Goal: Task Accomplishment & Management: Manage account settings

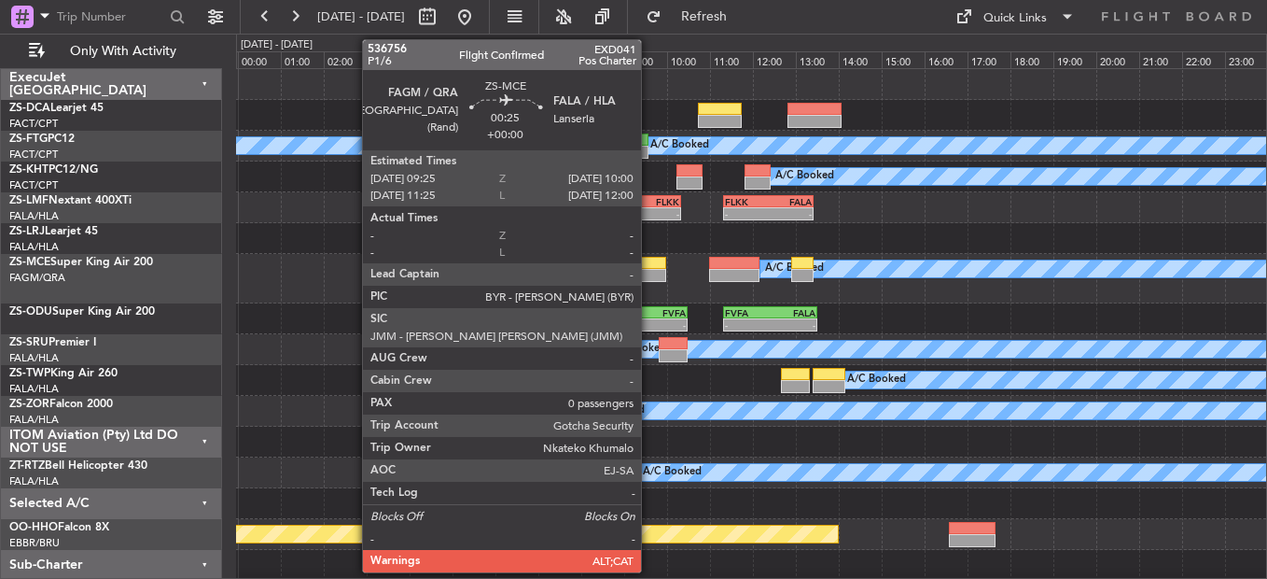
click at [649, 271] on div at bounding box center [653, 275] width 25 height 13
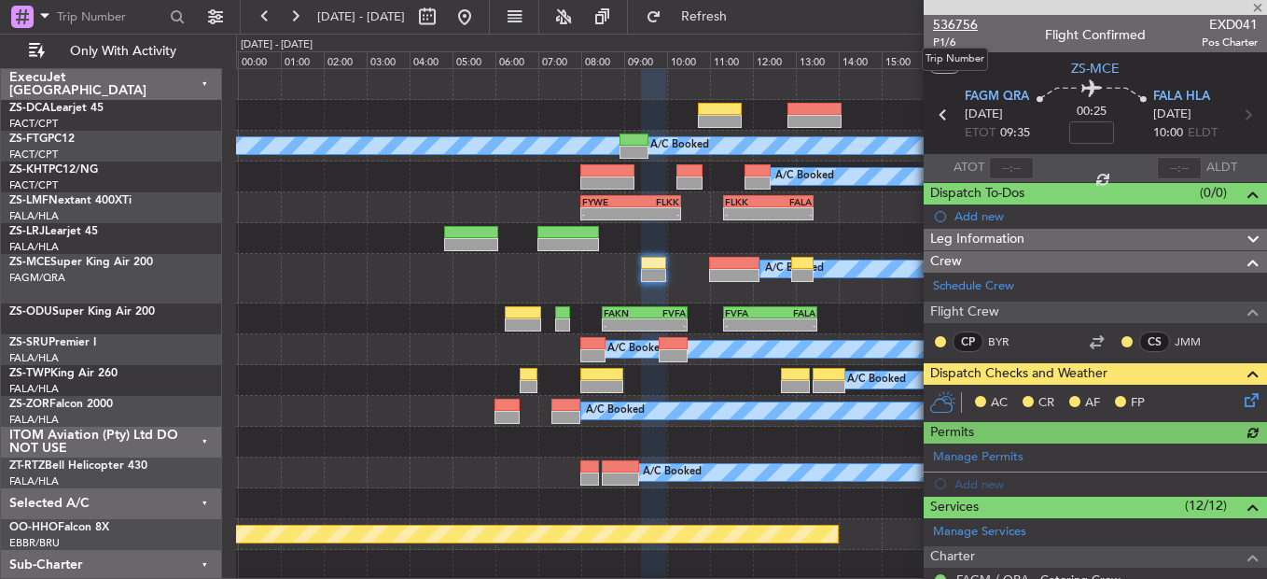
click at [961, 32] on span "536756" at bounding box center [955, 25] width 45 height 20
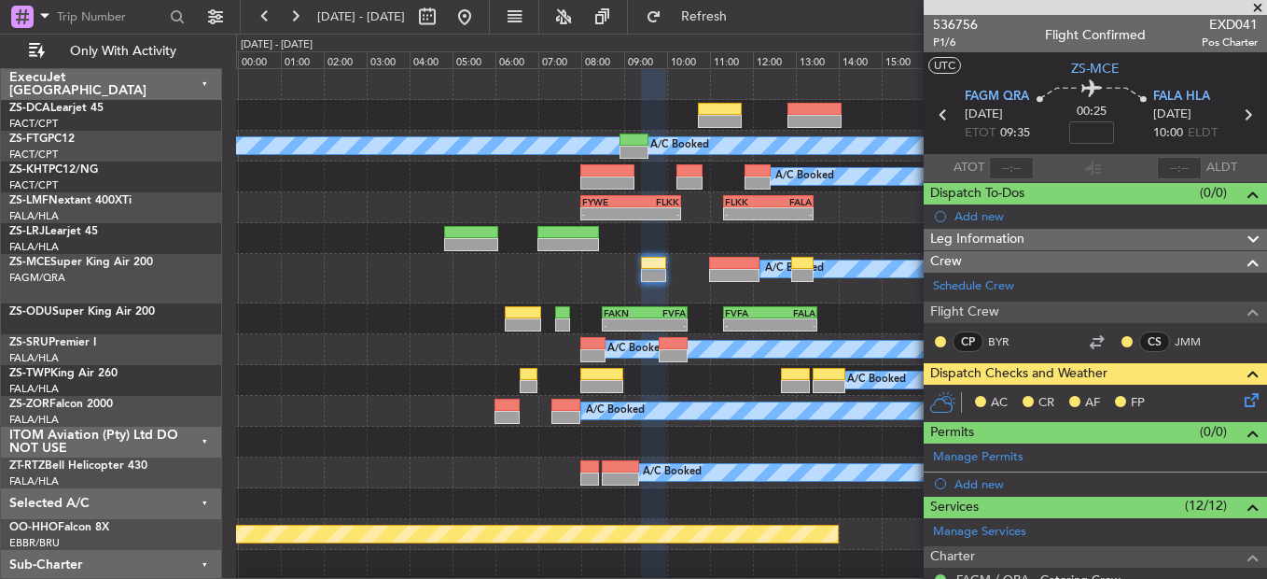
click at [1241, 398] on icon at bounding box center [1248, 396] width 15 height 15
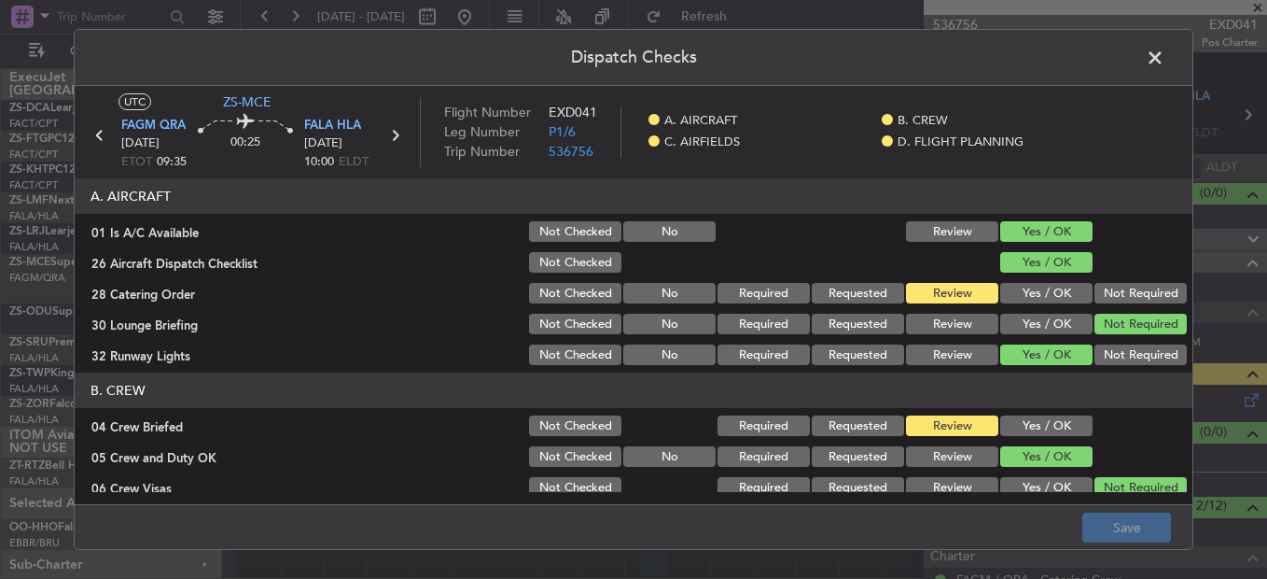
click at [1165, 57] on span at bounding box center [1165, 62] width 0 height 37
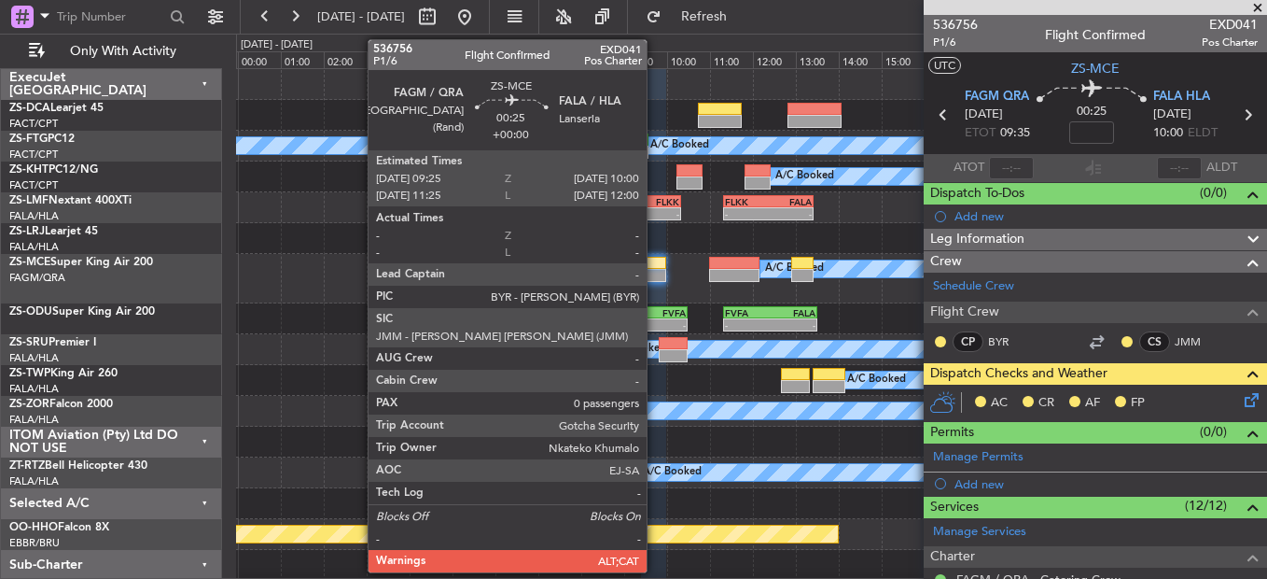
click at [655, 271] on div at bounding box center [653, 275] width 25 height 13
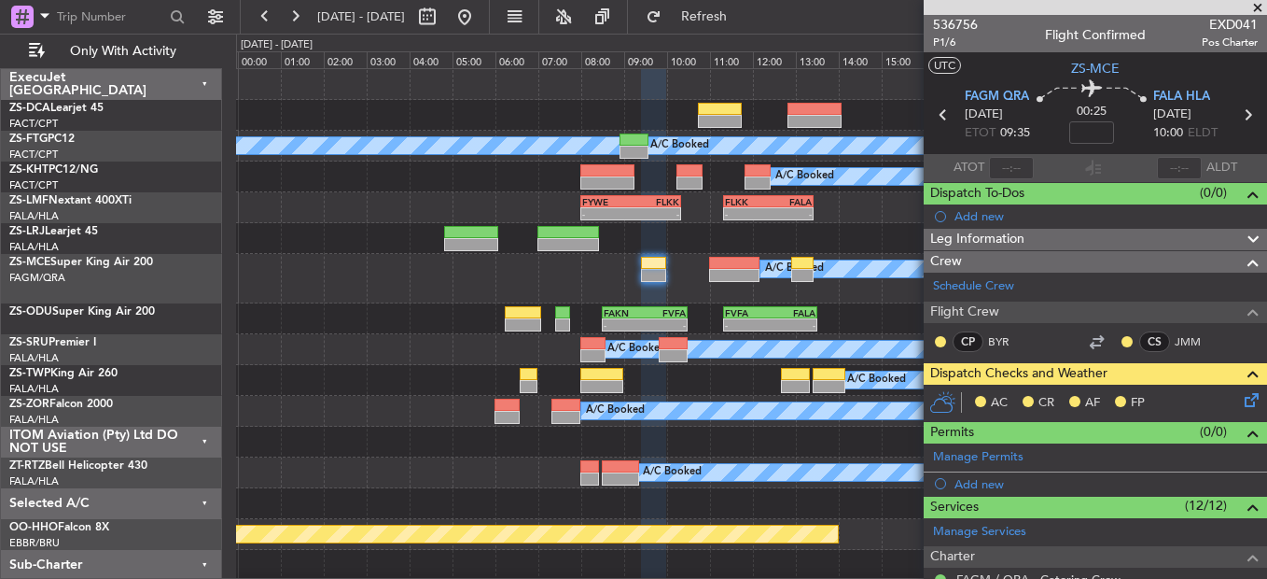
click at [1120, 334] on div at bounding box center [1127, 341] width 15 height 15
click at [1122, 337] on button at bounding box center [1127, 341] width 11 height 11
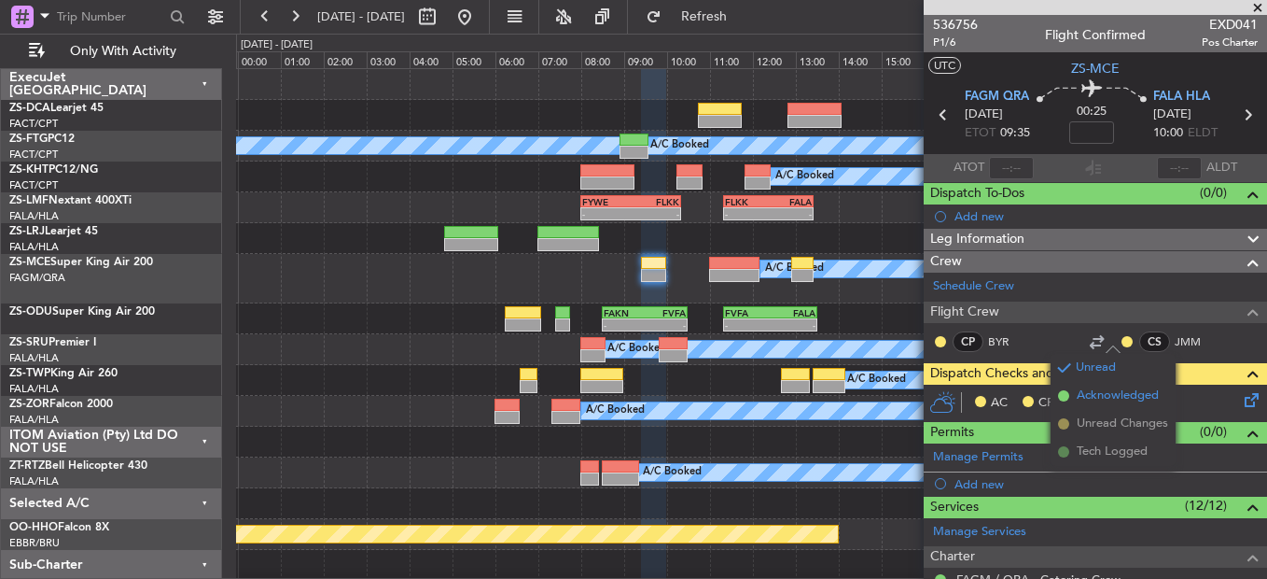
click at [1093, 387] on span "Acknowledged" at bounding box center [1118, 395] width 82 height 19
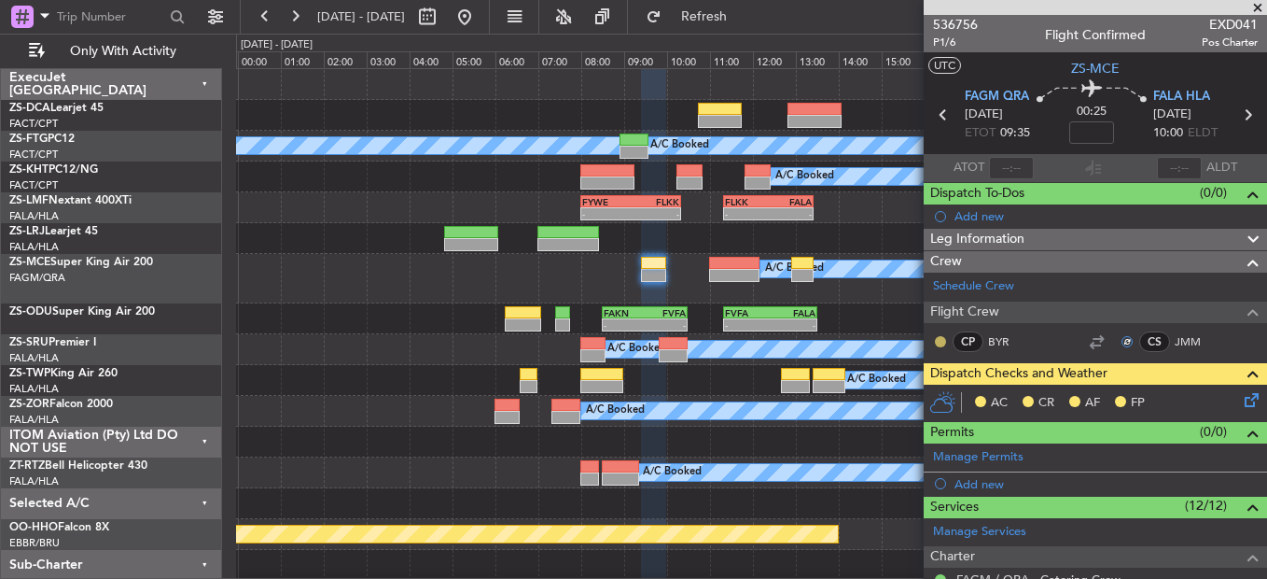
click at [937, 340] on button at bounding box center [940, 341] width 11 height 11
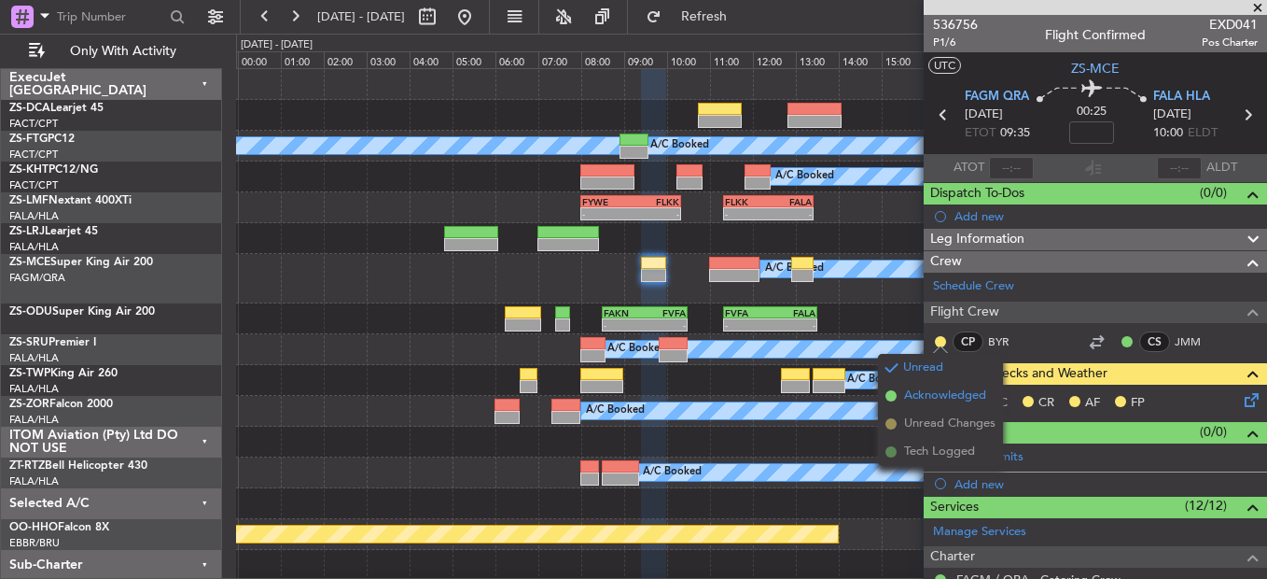
click at [929, 397] on span "Acknowledged" at bounding box center [945, 395] width 82 height 19
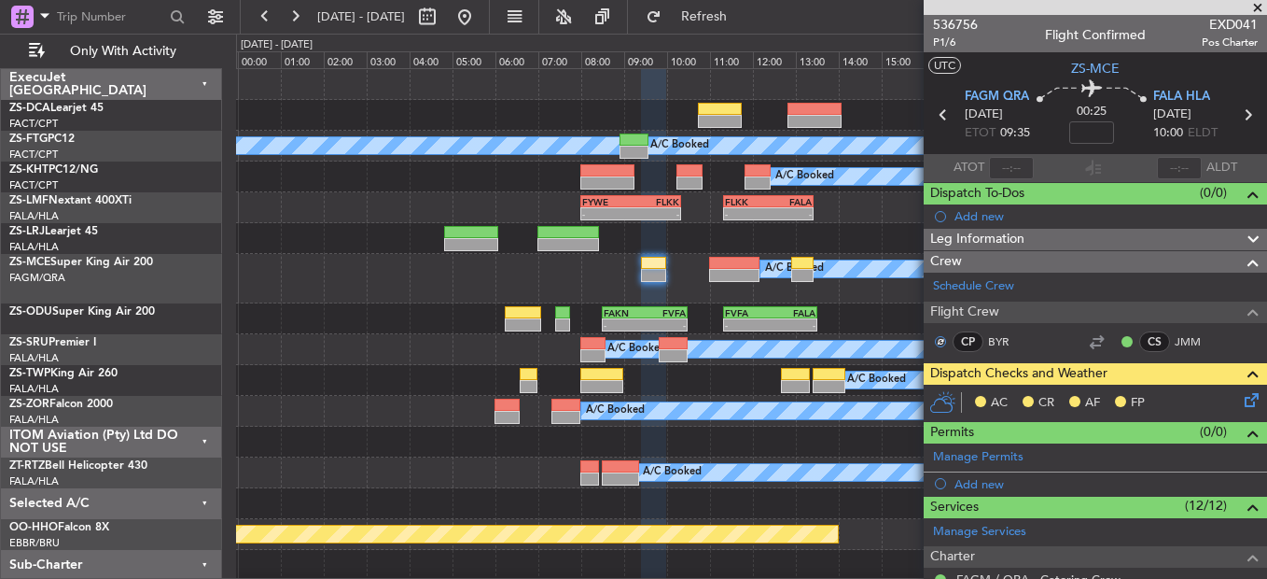
click at [1241, 395] on icon at bounding box center [1248, 396] width 15 height 15
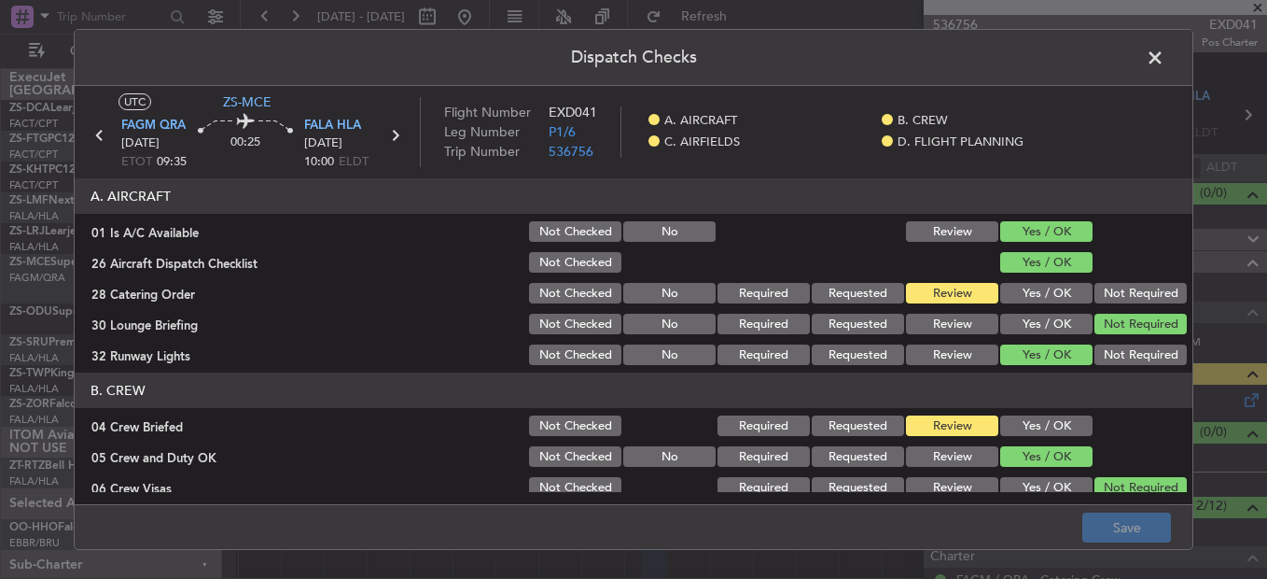
click at [1042, 420] on button "Yes / OK" at bounding box center [1046, 425] width 92 height 21
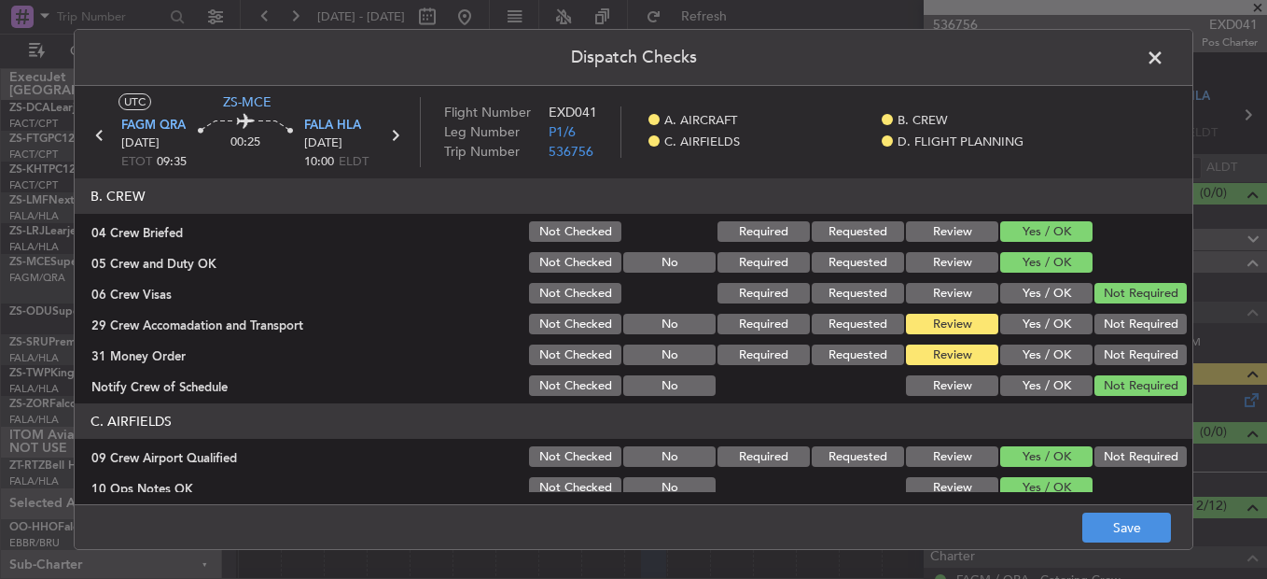
scroll to position [280, 0]
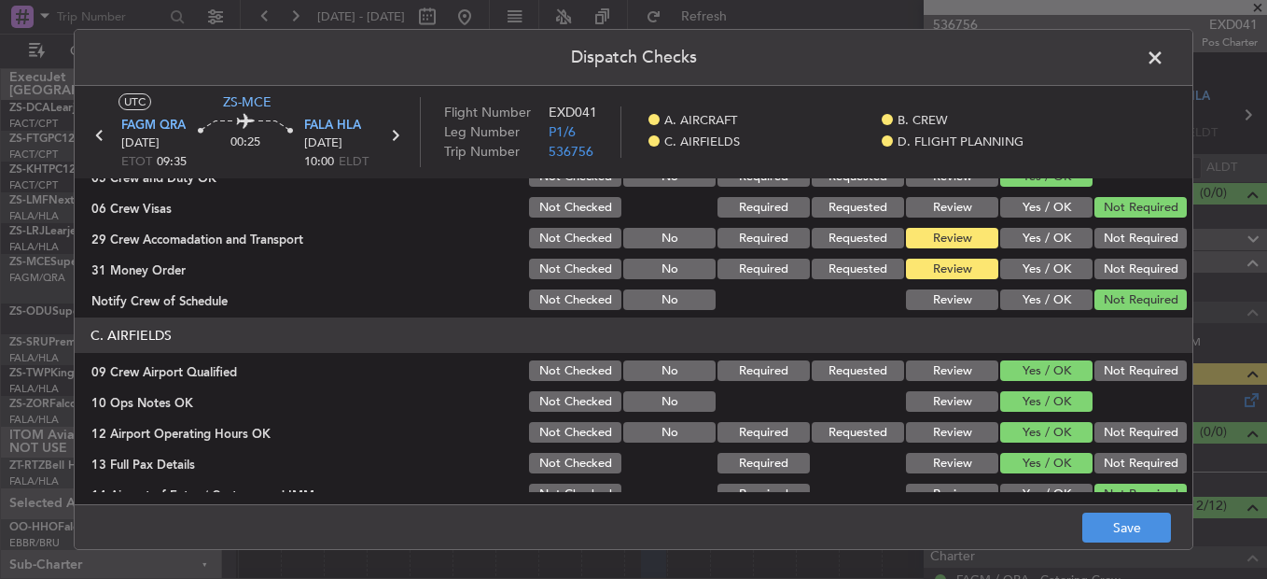
click at [1047, 272] on button "Yes / OK" at bounding box center [1046, 268] width 92 height 21
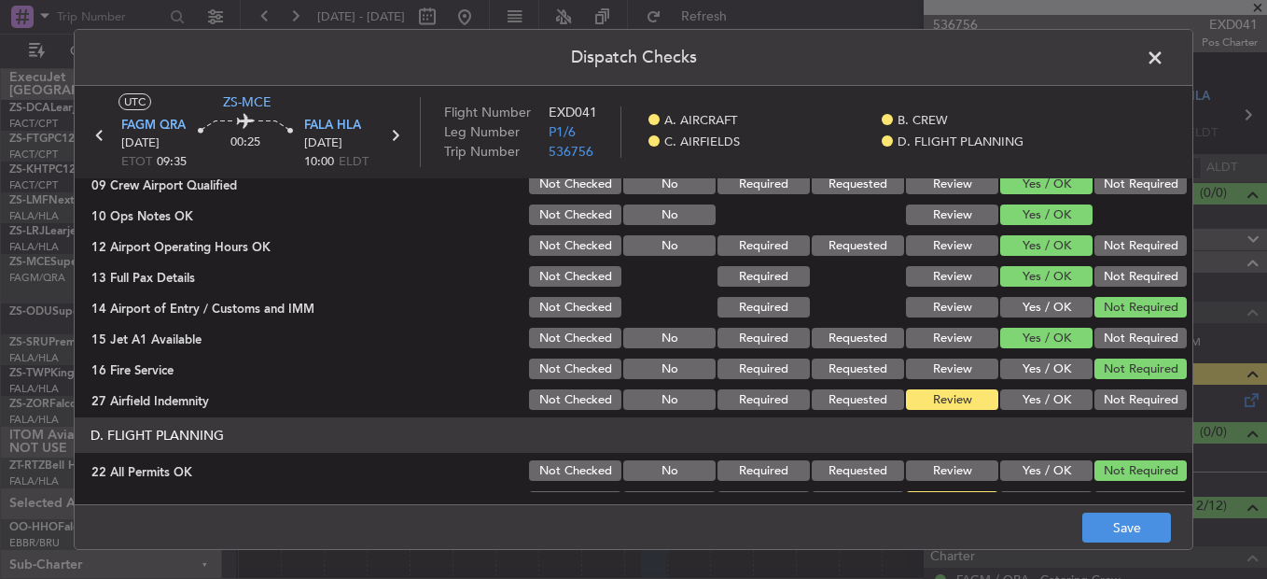
scroll to position [524, 0]
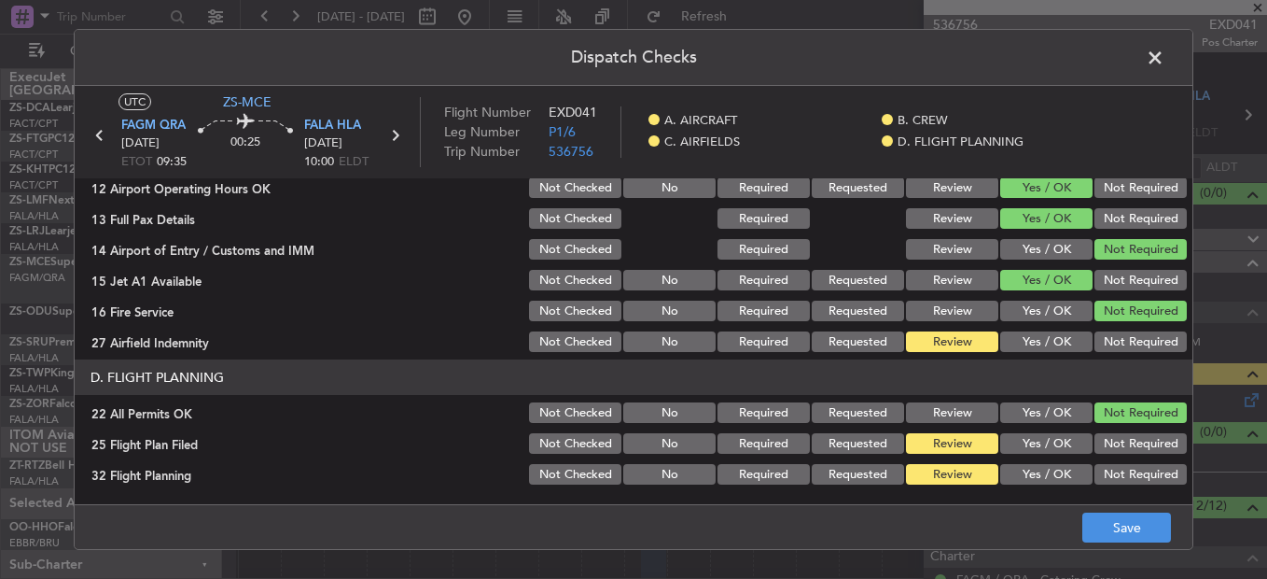
click at [1174, 520] on footer "Save" at bounding box center [634, 526] width 1118 height 45
click at [1155, 523] on button "Save" at bounding box center [1126, 527] width 89 height 30
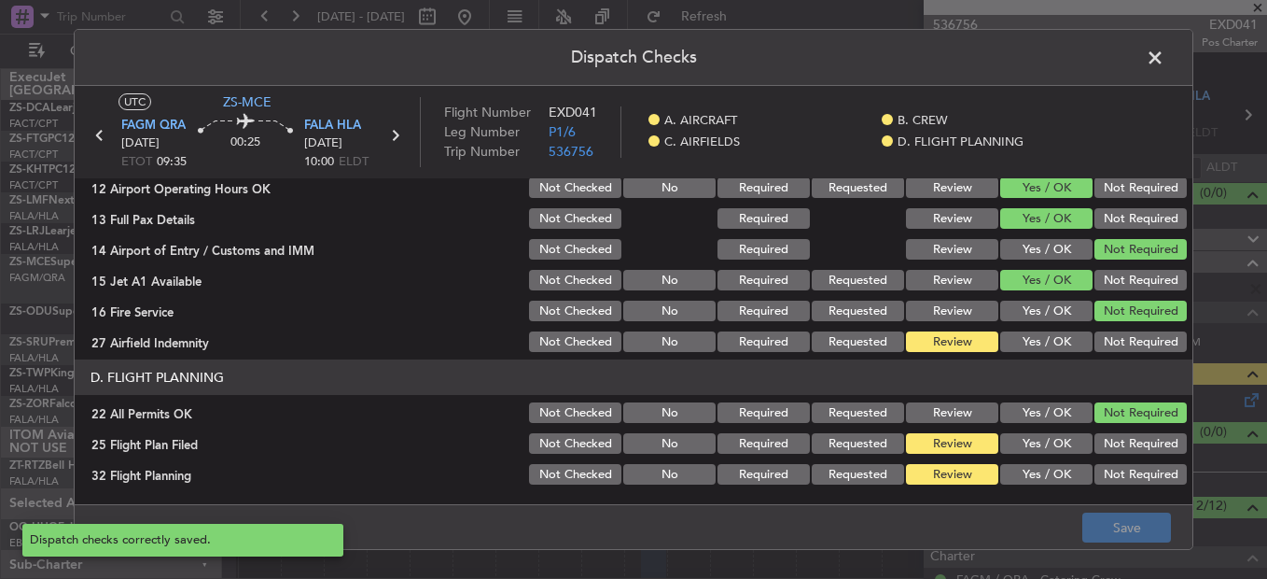
click at [1165, 50] on span at bounding box center [1165, 62] width 0 height 37
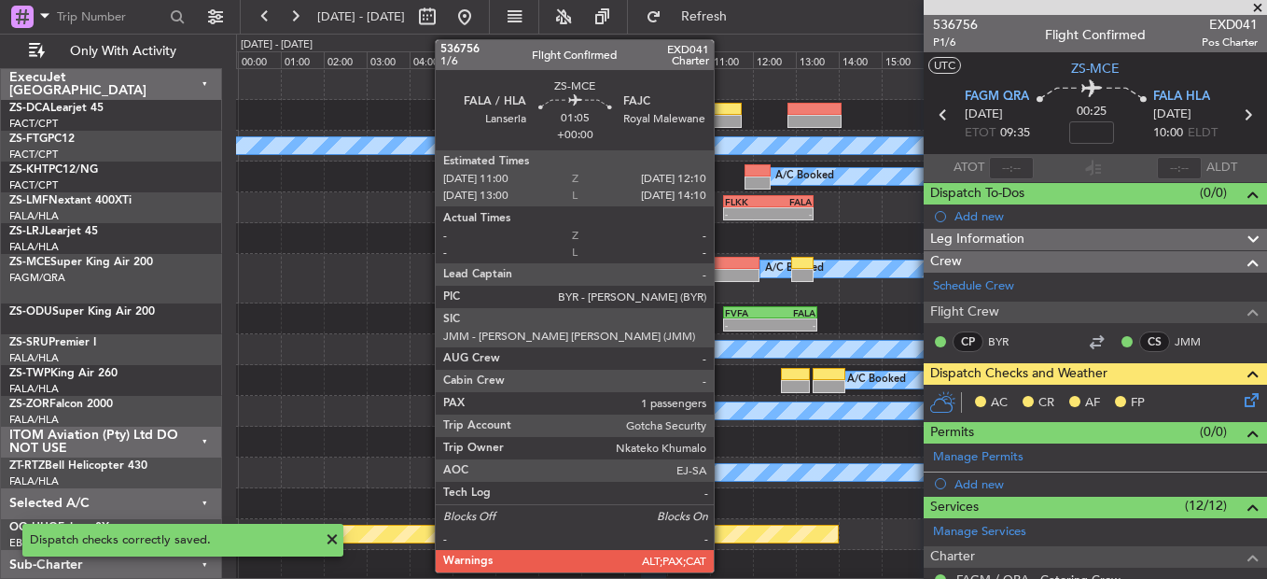
click at [755, 258] on div at bounding box center [734, 263] width 50 height 13
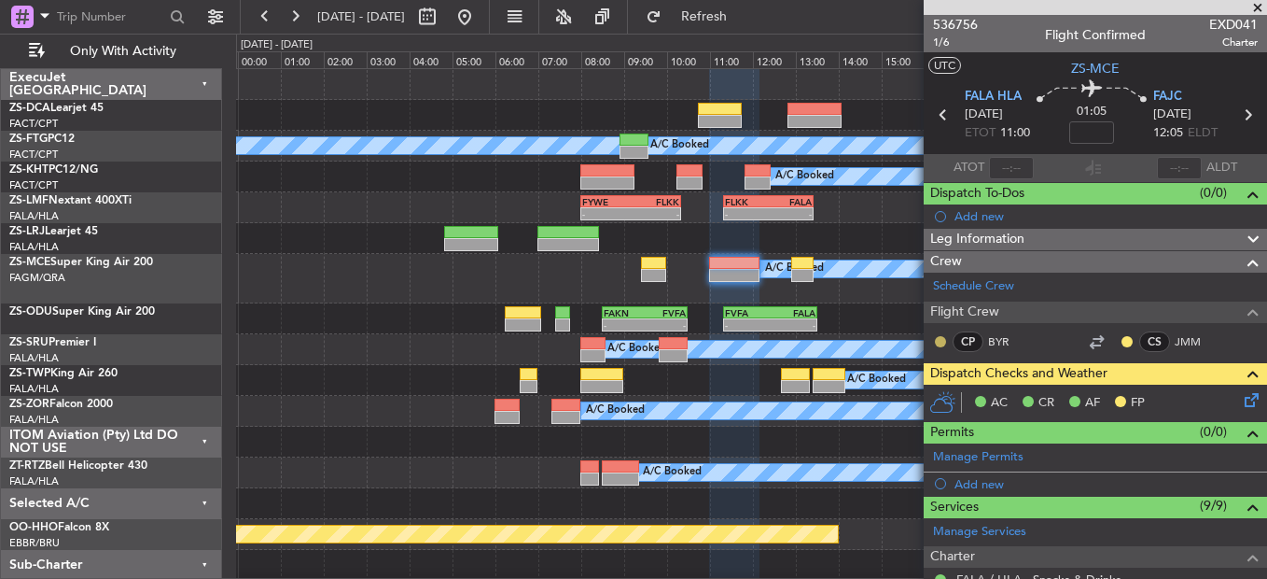
click at [945, 343] on button at bounding box center [940, 341] width 11 height 11
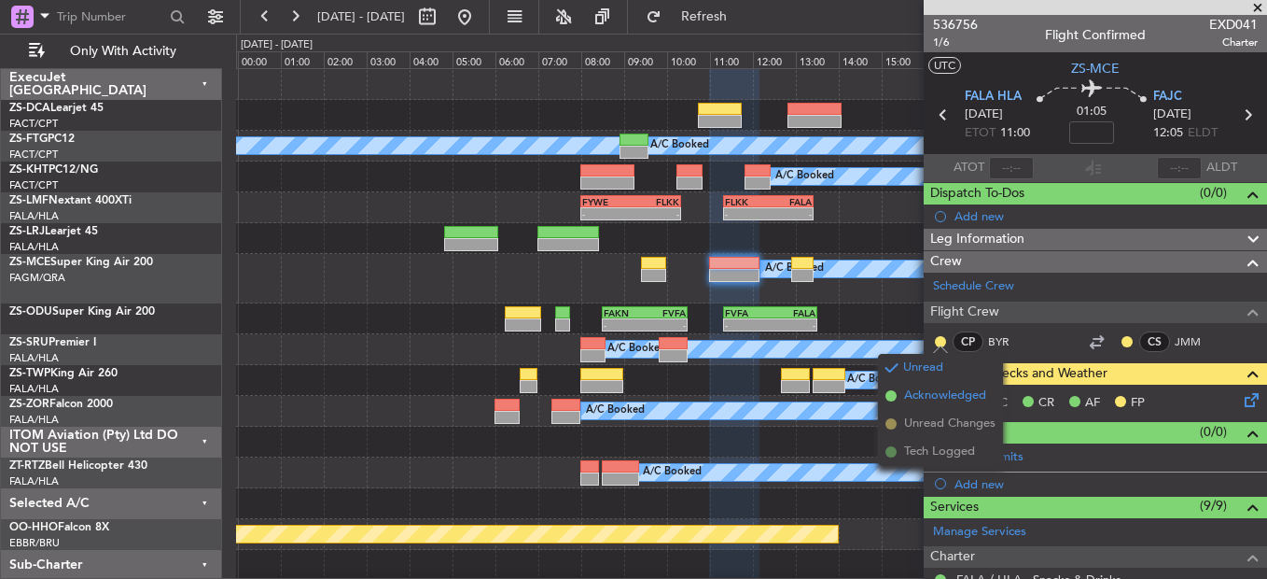
click at [914, 398] on span "Acknowledged" at bounding box center [945, 395] width 82 height 19
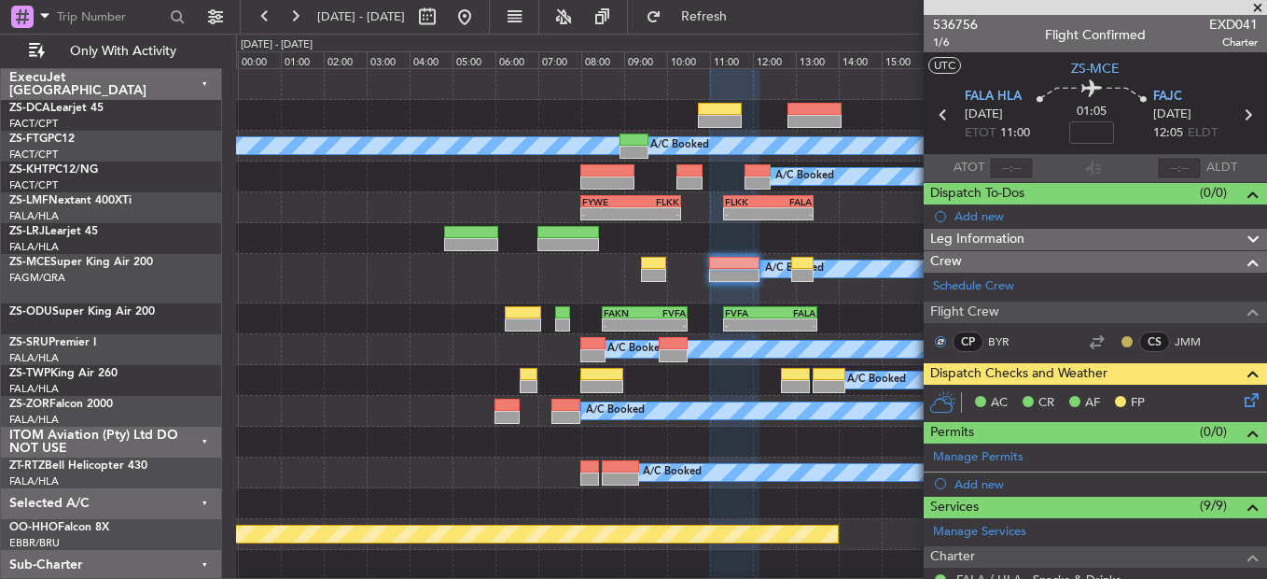
click at [1122, 340] on button at bounding box center [1127, 341] width 11 height 11
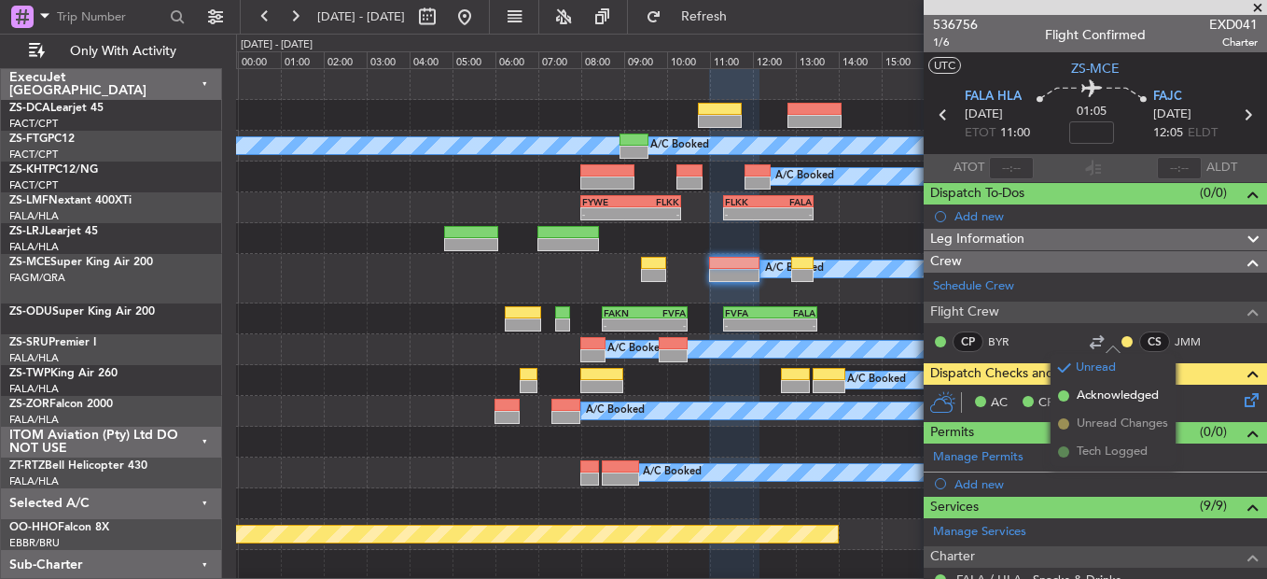
click at [1091, 395] on span "Acknowledged" at bounding box center [1118, 395] width 82 height 19
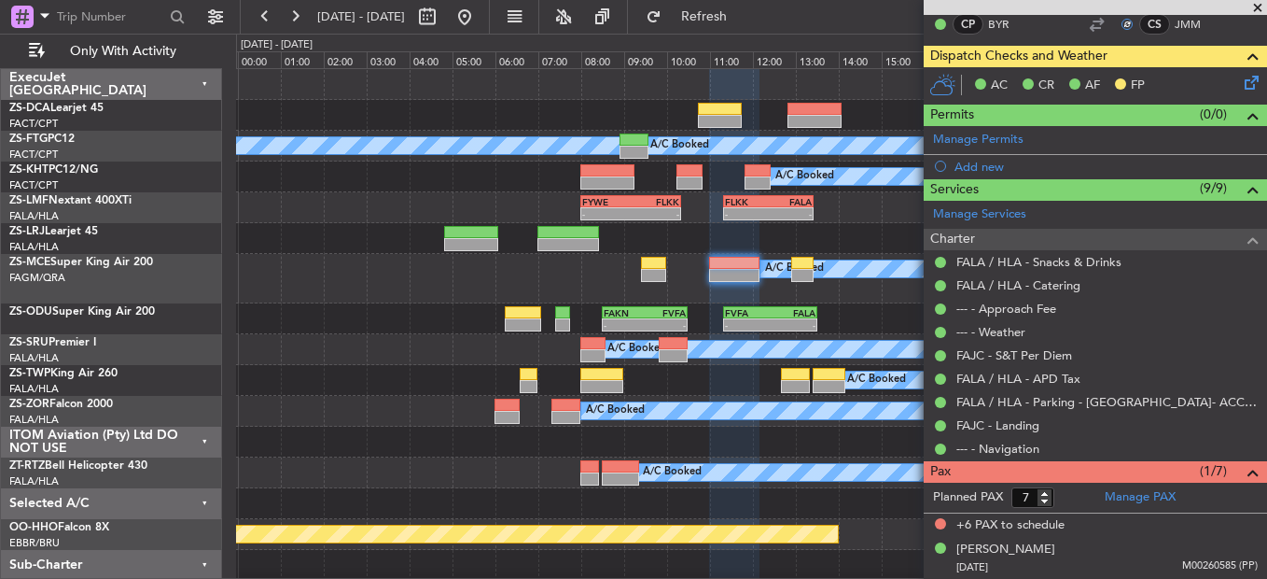
scroll to position [0, 0]
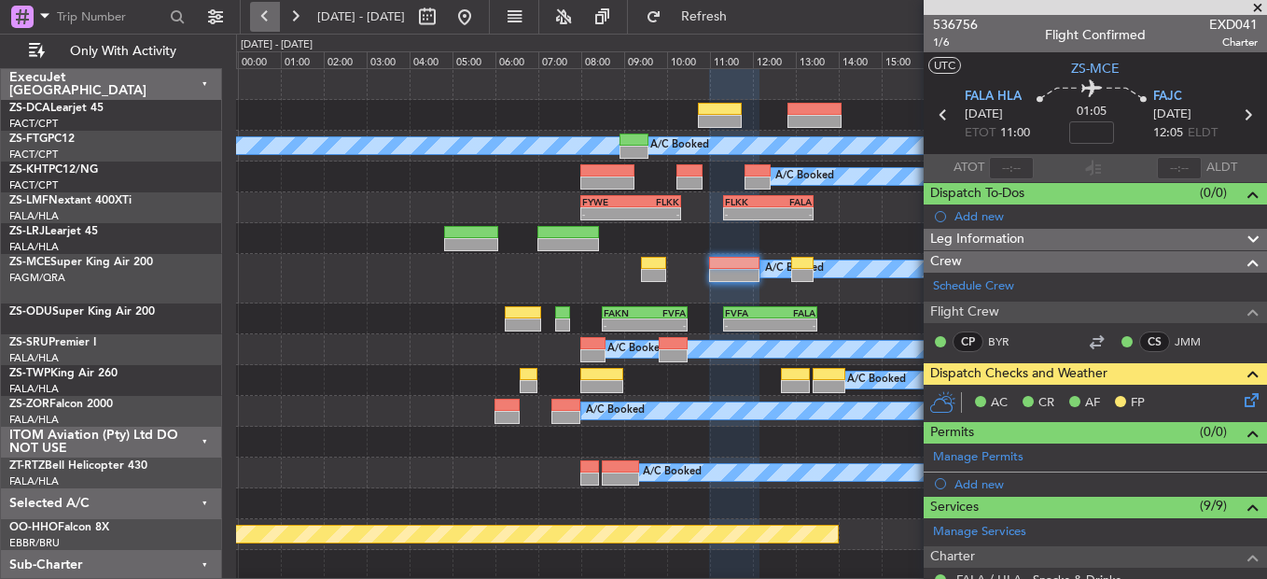
click at [256, 14] on button at bounding box center [265, 17] width 30 height 30
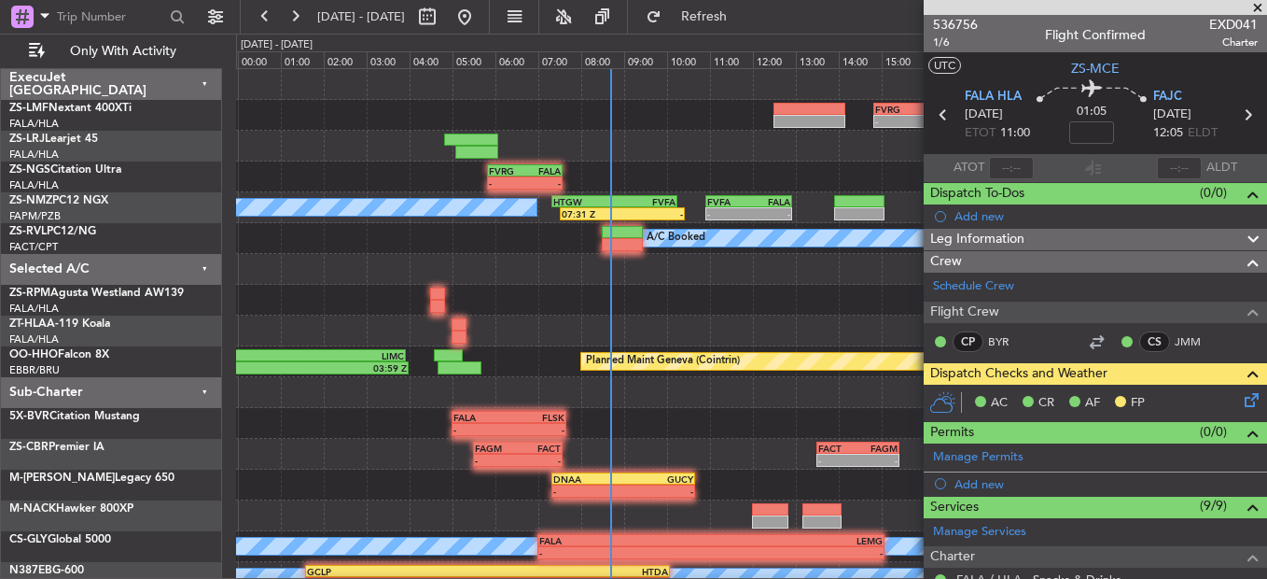
click at [1262, 6] on span at bounding box center [1258, 8] width 19 height 17
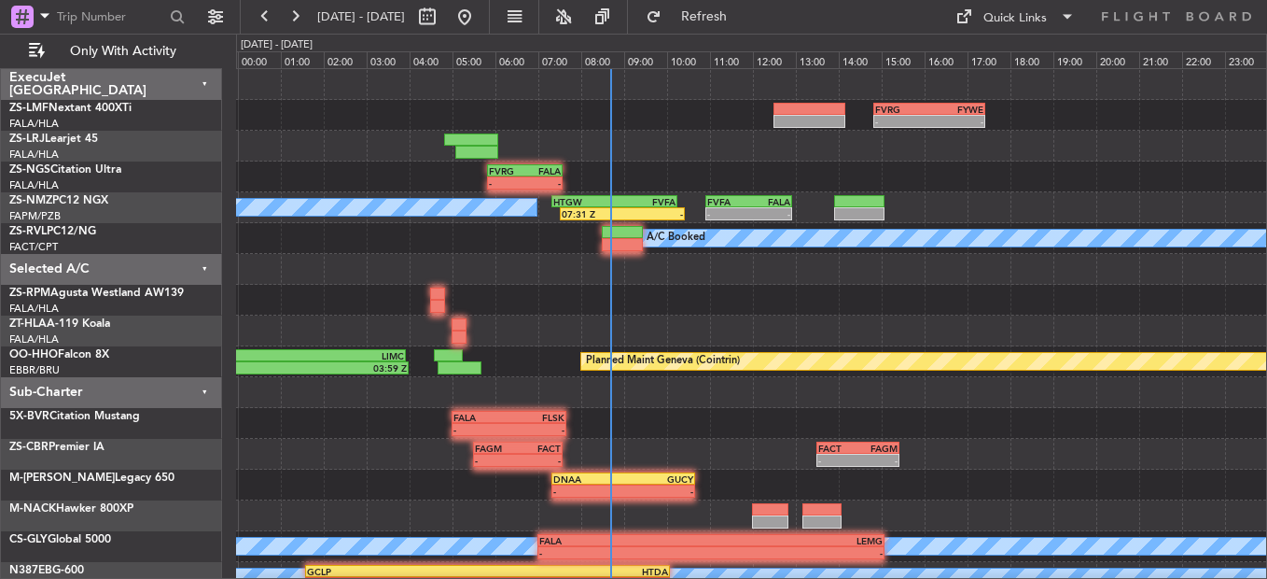
type input "0"
